Goal: Task Accomplishment & Management: Complete application form

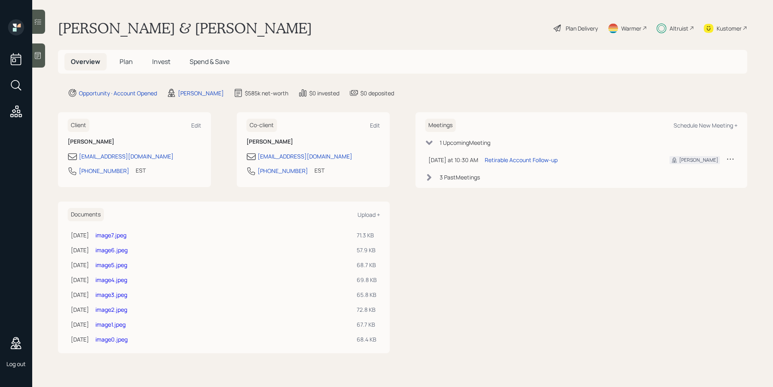
click at [38, 55] on icon at bounding box center [38, 56] width 8 height 8
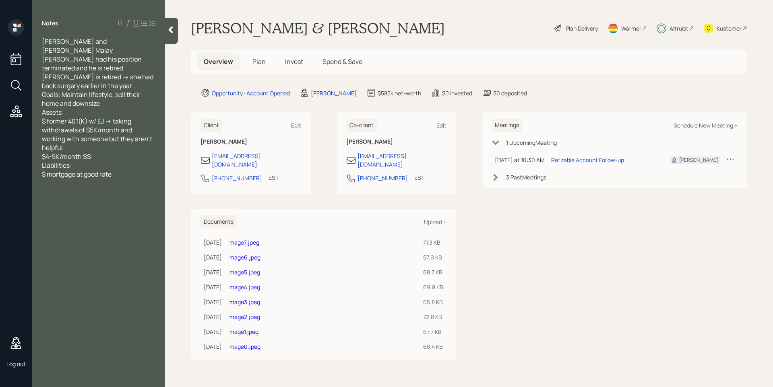
click at [188, 198] on main "[PERSON_NAME] & [PERSON_NAME] Plan Delivery Warmer Altruist Kustomer Overview P…" at bounding box center [469, 193] width 608 height 387
click at [578, 27] on div "Plan Delivery" at bounding box center [581, 28] width 32 height 8
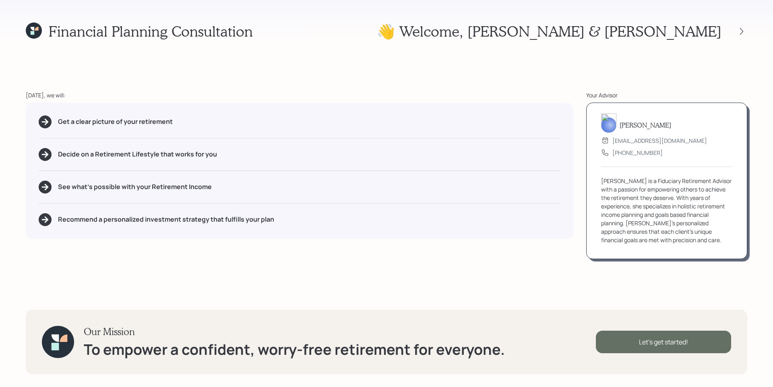
click at [641, 344] on div "Let's get started!" at bounding box center [663, 342] width 135 height 23
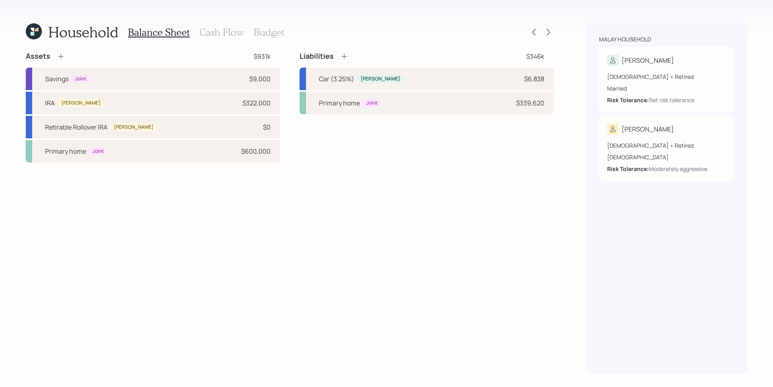
click at [234, 35] on h3 "Cash Flow" at bounding box center [221, 33] width 45 height 12
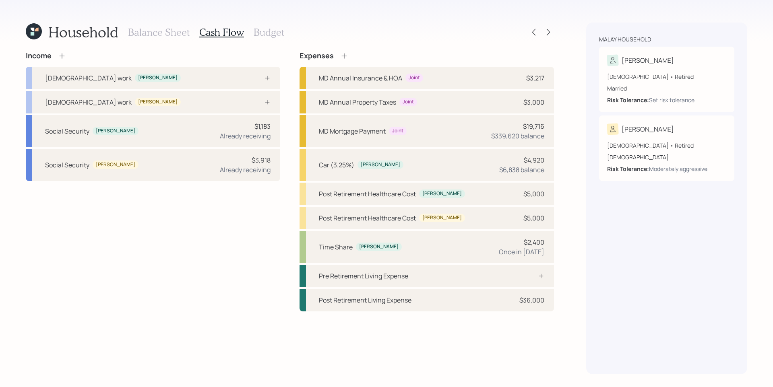
click at [259, 33] on h3 "Budget" at bounding box center [269, 33] width 31 height 12
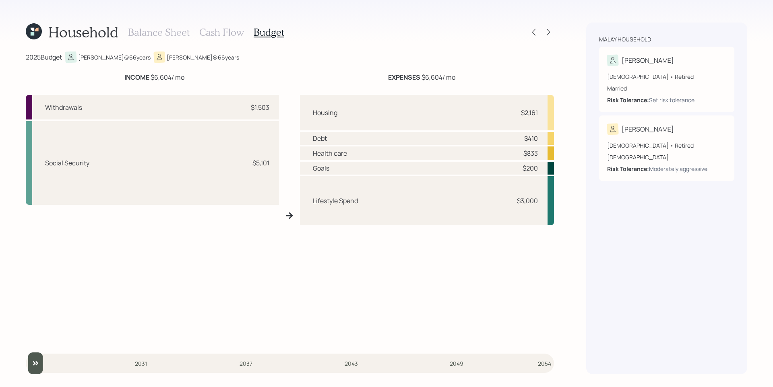
click at [217, 33] on h3 "Cash Flow" at bounding box center [221, 33] width 45 height 12
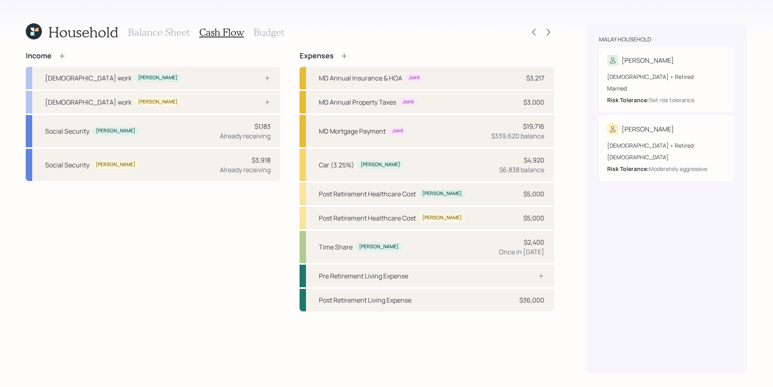
click at [168, 33] on h3 "Balance Sheet" at bounding box center [159, 33] width 62 height 12
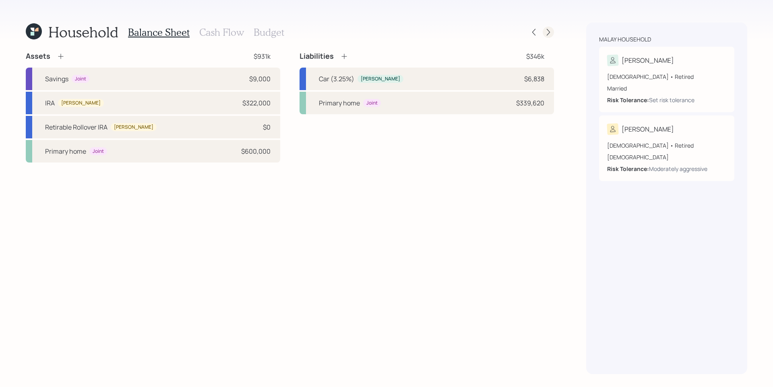
click at [551, 33] on icon at bounding box center [548, 32] width 8 height 8
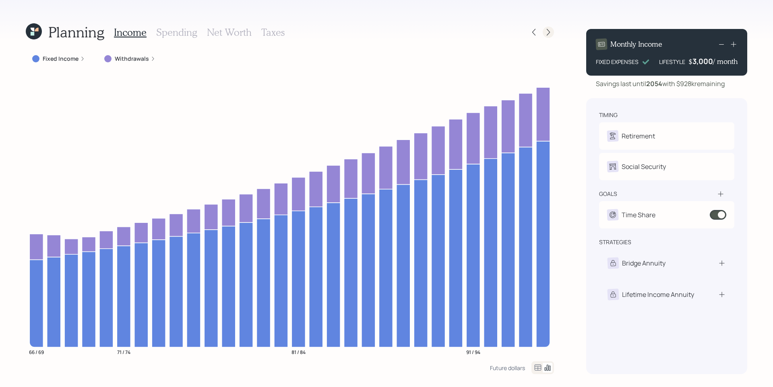
click at [552, 34] on div at bounding box center [547, 32] width 11 height 11
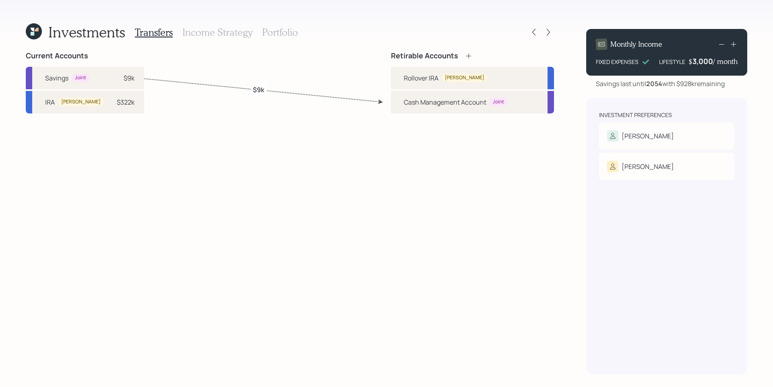
click at [552, 34] on div at bounding box center [547, 32] width 11 height 11
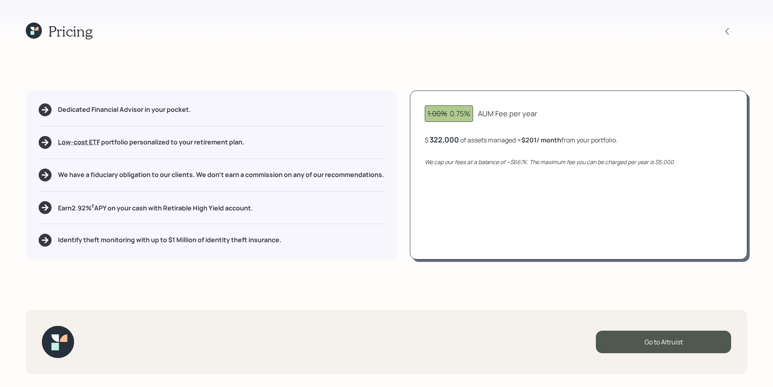
click at [552, 34] on div "Pricing" at bounding box center [386, 31] width 721 height 17
click at [88, 33] on h1 "Pricing" at bounding box center [70, 31] width 44 height 17
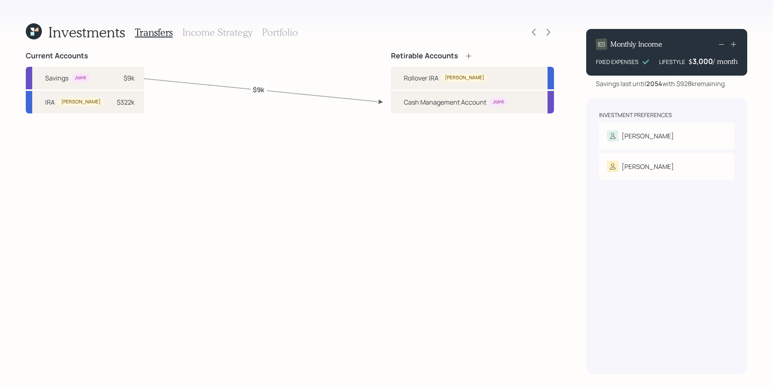
click at [217, 32] on h3 "Income Strategy" at bounding box center [217, 33] width 70 height 12
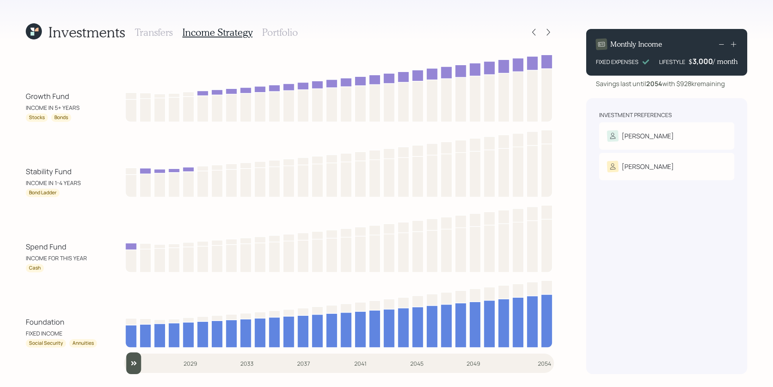
click at [283, 35] on h3 "Portfolio" at bounding box center [280, 33] width 36 height 12
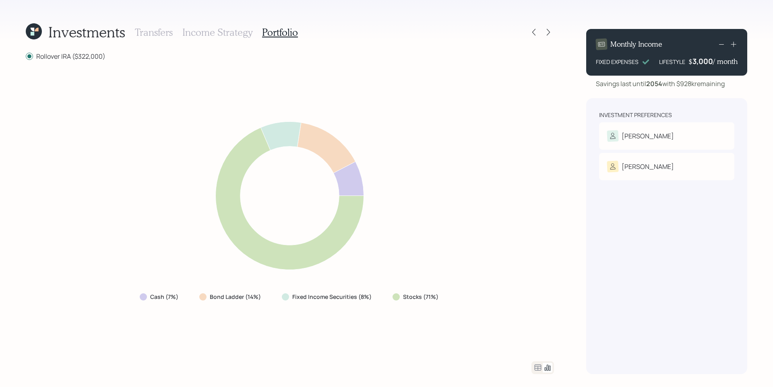
click at [160, 35] on h3 "Transfers" at bounding box center [154, 33] width 38 height 12
drag, startPoint x: 141, startPoint y: 24, endPoint x: 151, endPoint y: 29, distance: 11.0
click at [141, 26] on div "Transfers Income Strategy Portfolio" at bounding box center [216, 32] width 163 height 19
click at [154, 30] on h3 "Transfers" at bounding box center [154, 33] width 38 height 12
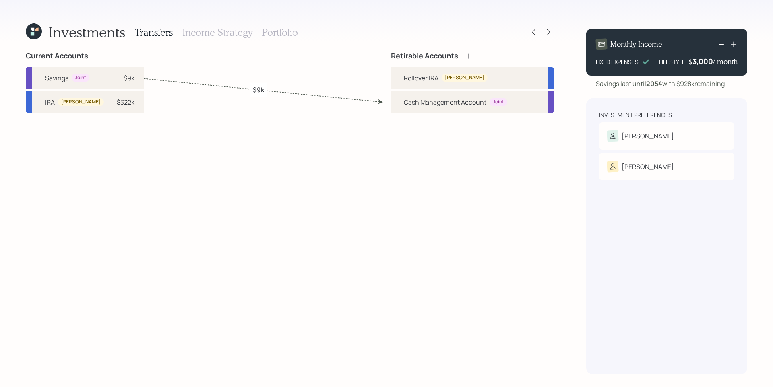
click at [226, 34] on h3 "Income Strategy" at bounding box center [217, 33] width 70 height 12
